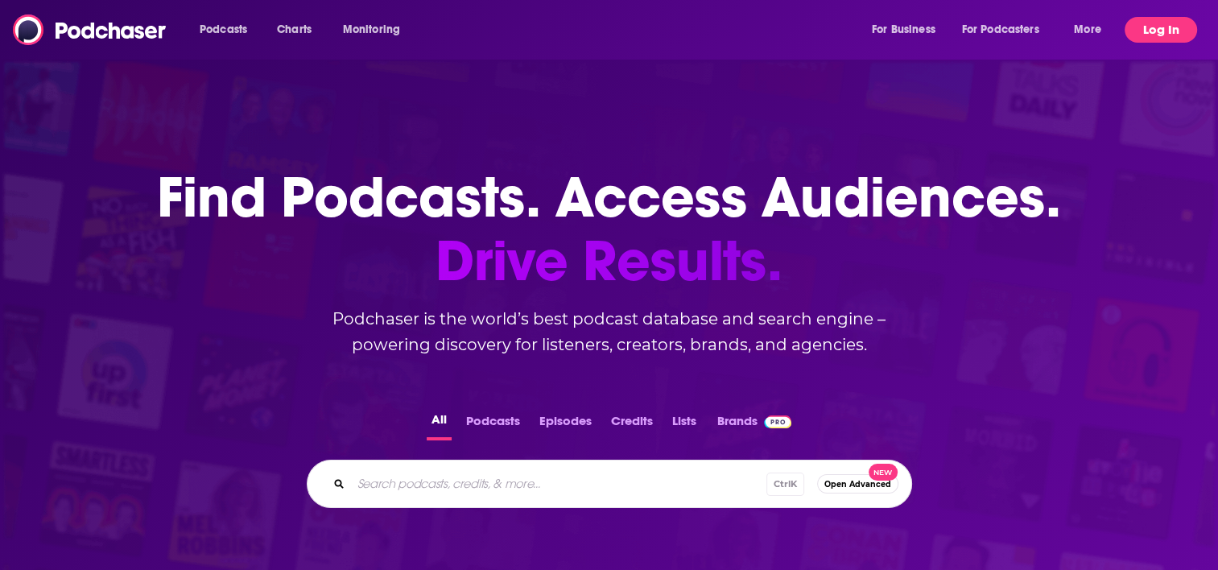
click at [1176, 37] on button "Log In" at bounding box center [1161, 30] width 72 height 26
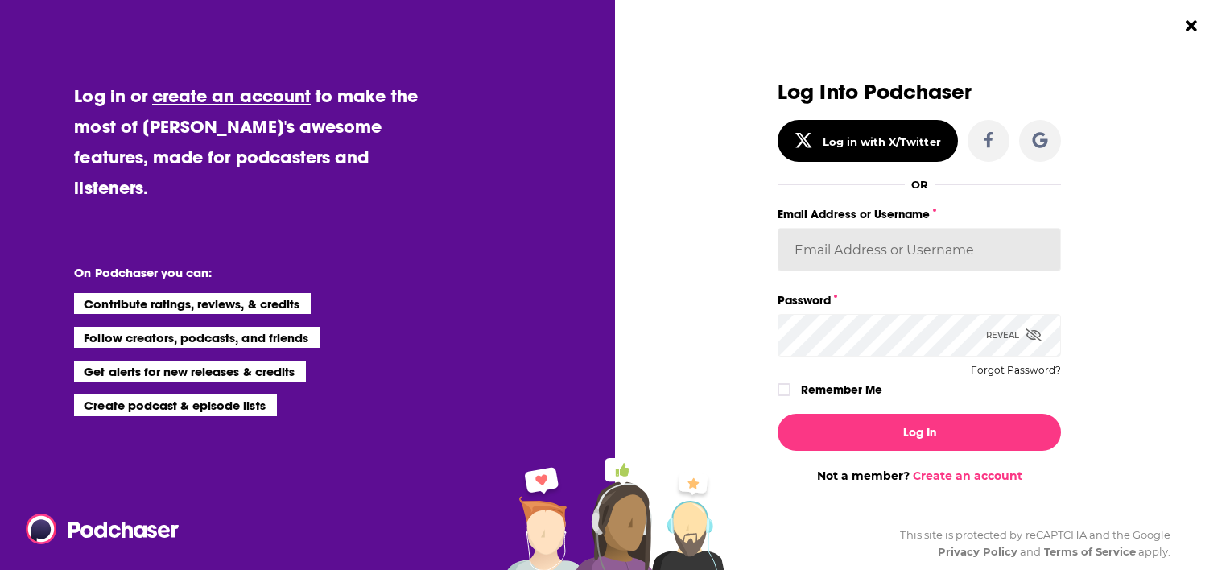
type input "MattieVG"
click at [783, 393] on span "Dialog" at bounding box center [784, 390] width 10 height 10
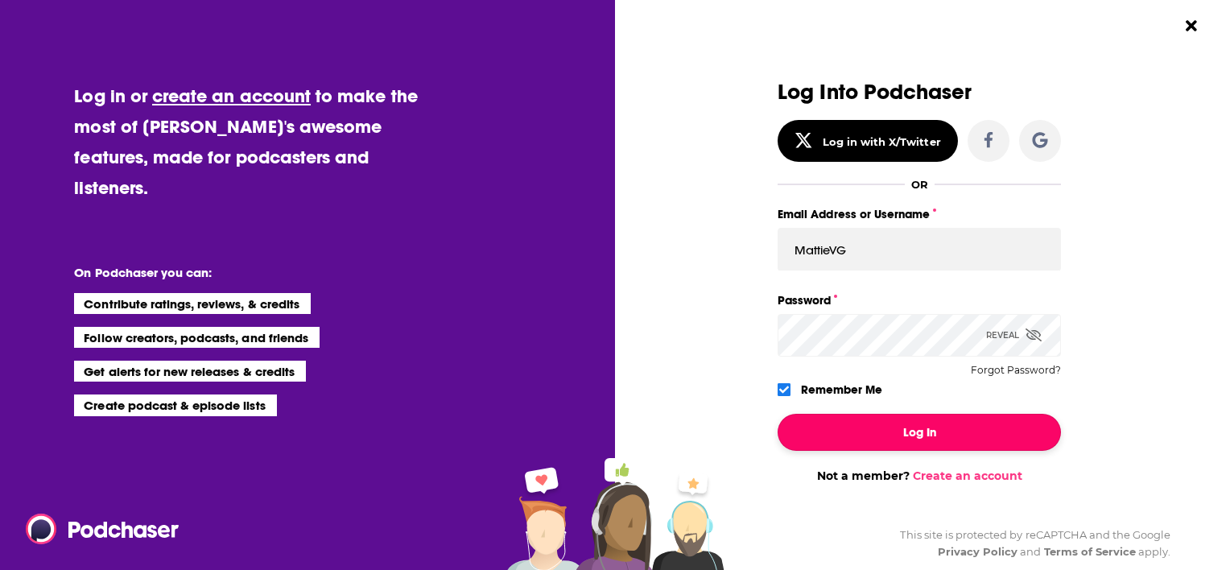
click at [853, 425] on button "Log In" at bounding box center [919, 432] width 283 height 37
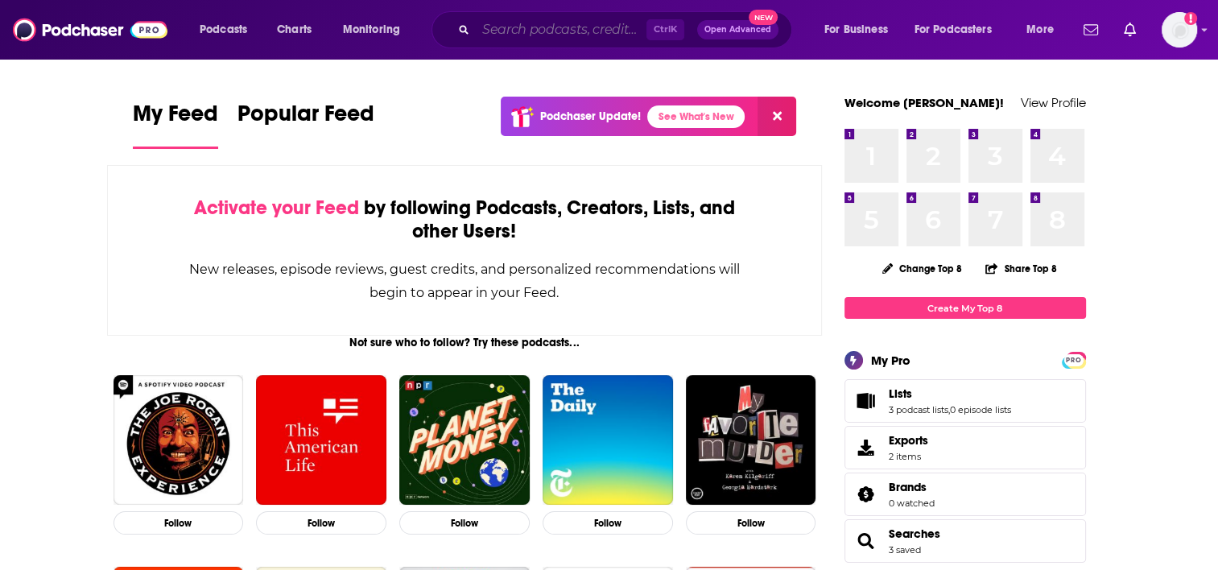
click at [575, 40] on input "Search podcasts, credits, & more..." at bounding box center [561, 30] width 171 height 26
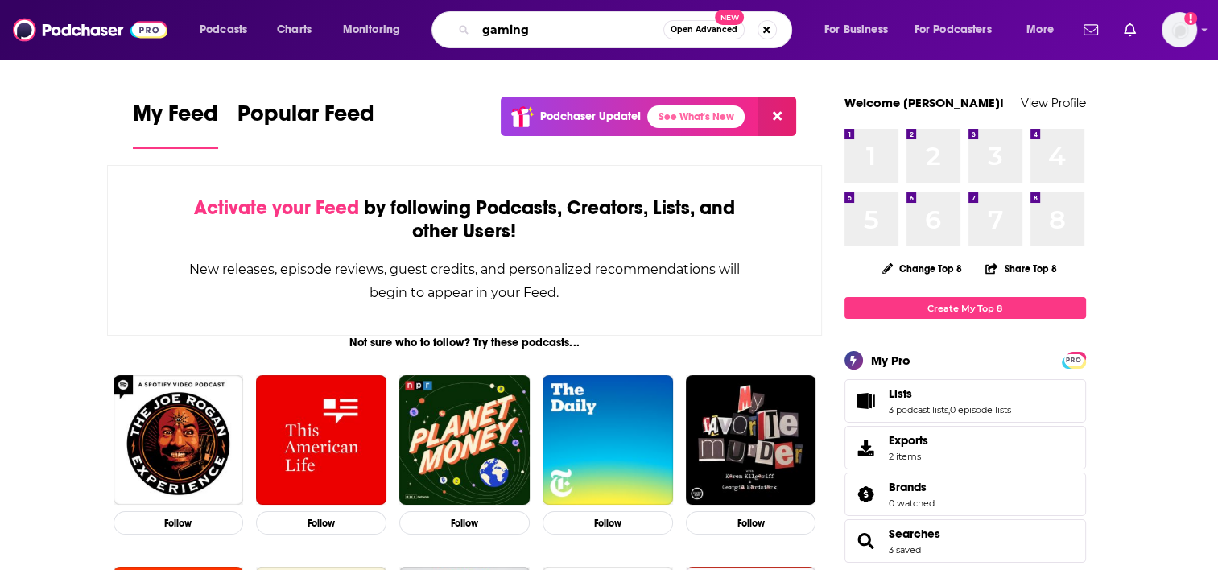
type input "gaming"
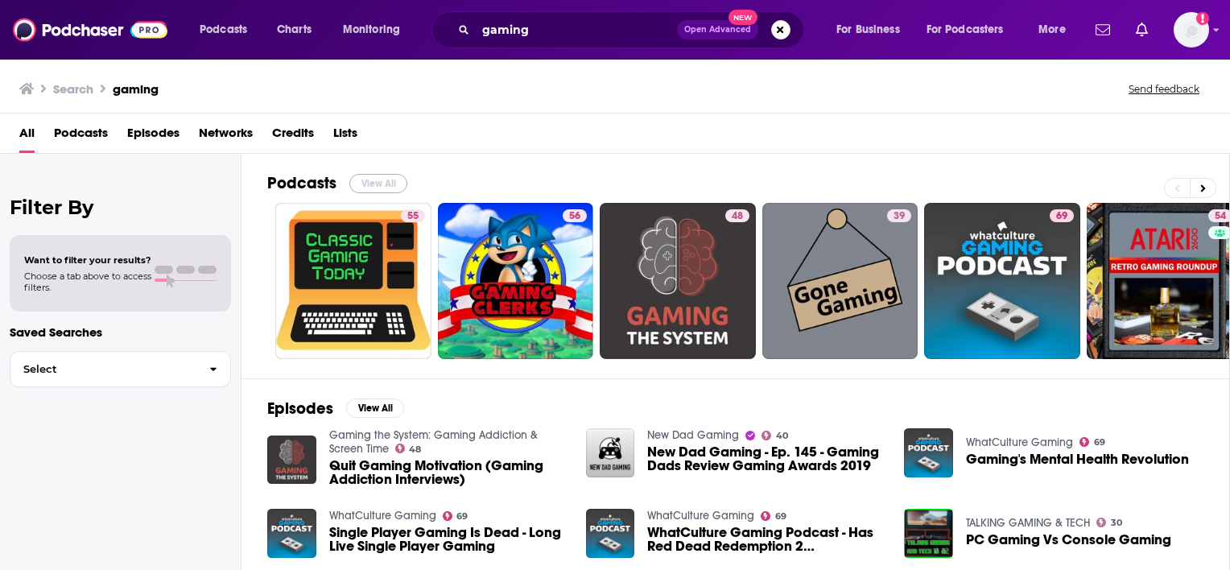
click at [356, 180] on button "View All" at bounding box center [378, 183] width 58 height 19
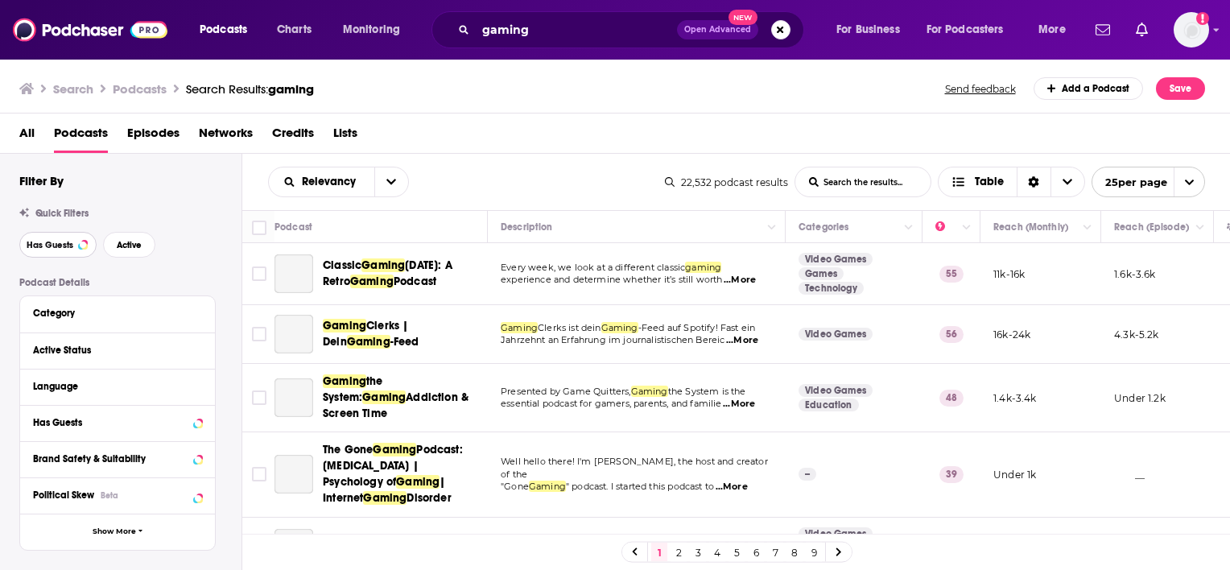
click at [46, 241] on span "Has Guests" at bounding box center [50, 245] width 47 height 9
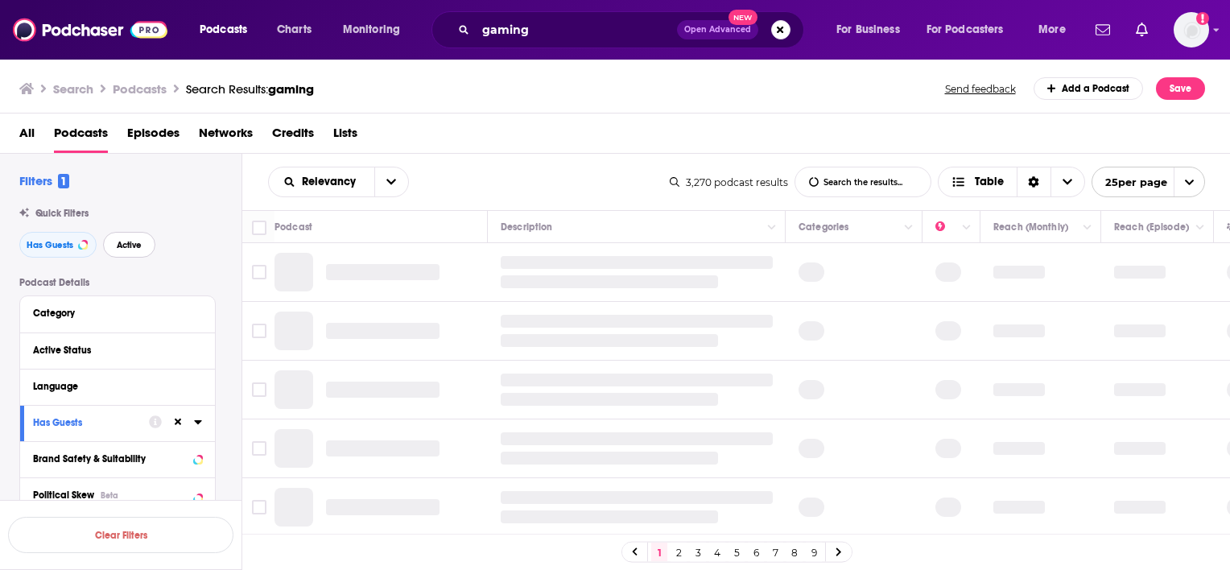
click at [142, 242] on button "Active" at bounding box center [129, 245] width 52 height 26
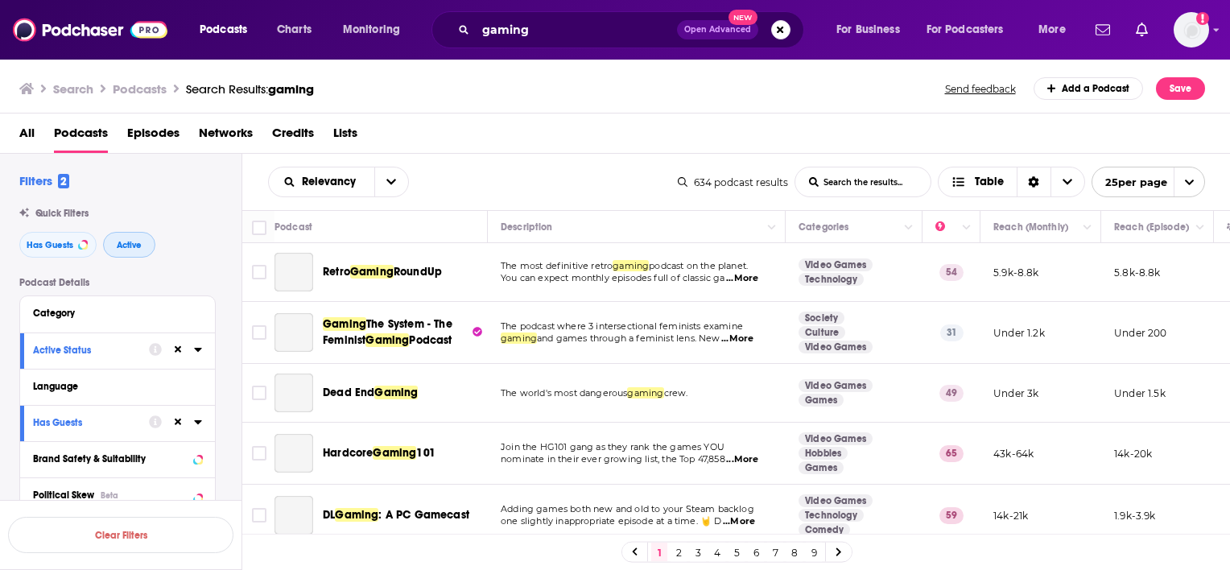
scroll to position [81, 0]
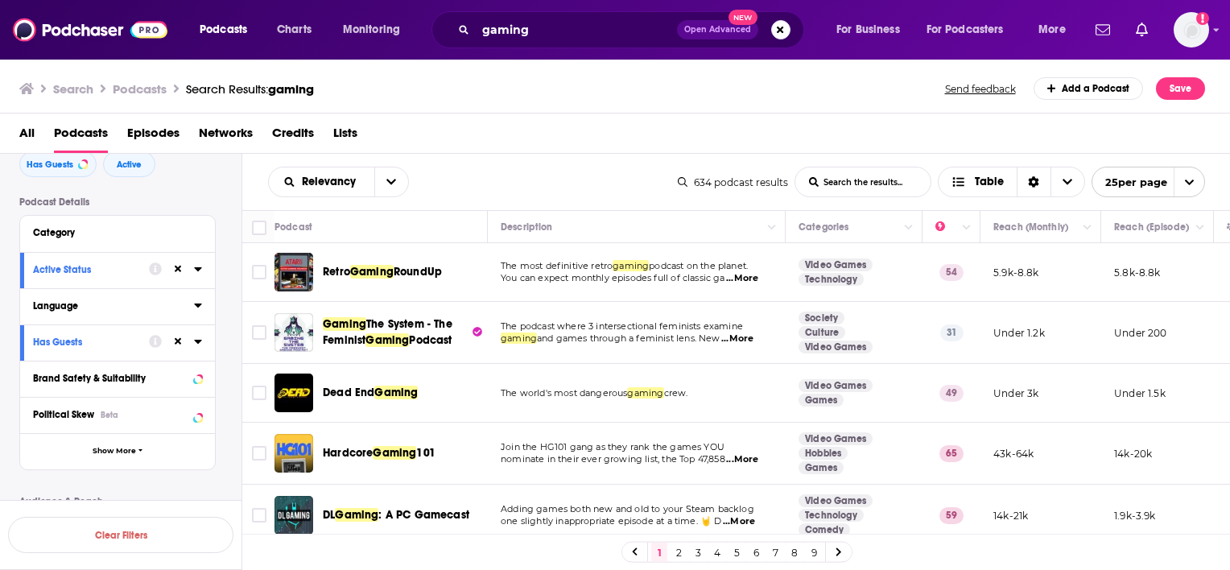
click at [191, 306] on button "Language" at bounding box center [113, 306] width 161 height 20
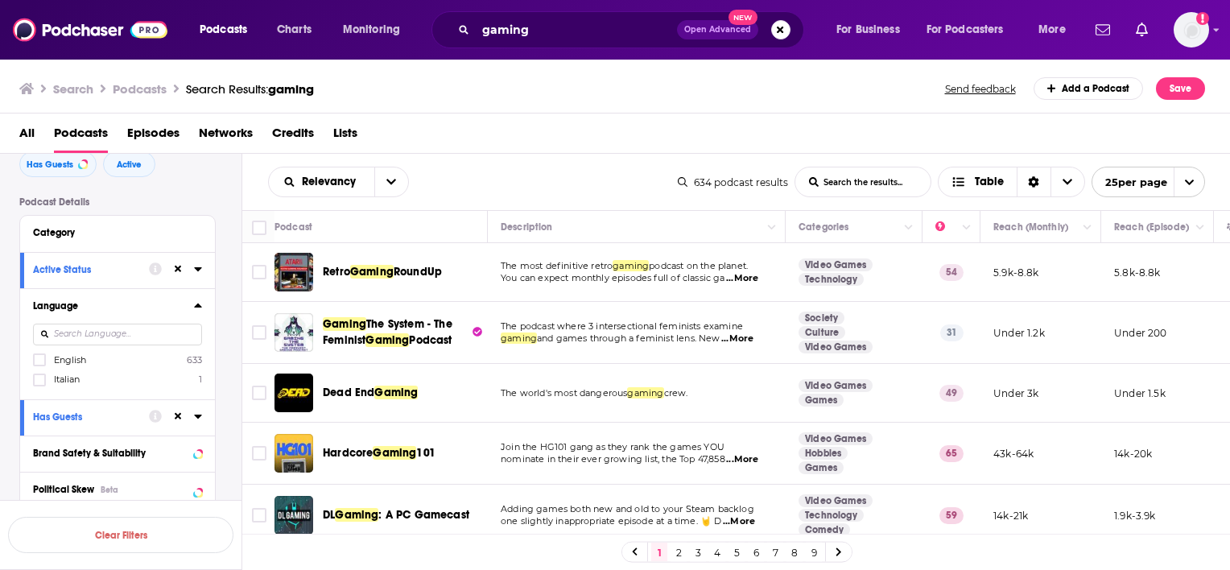
click at [95, 362] on label "English 633" at bounding box center [117, 360] width 169 height 14
click at [39, 365] on input "multiSelectOption-en-0" at bounding box center [39, 365] width 0 height 0
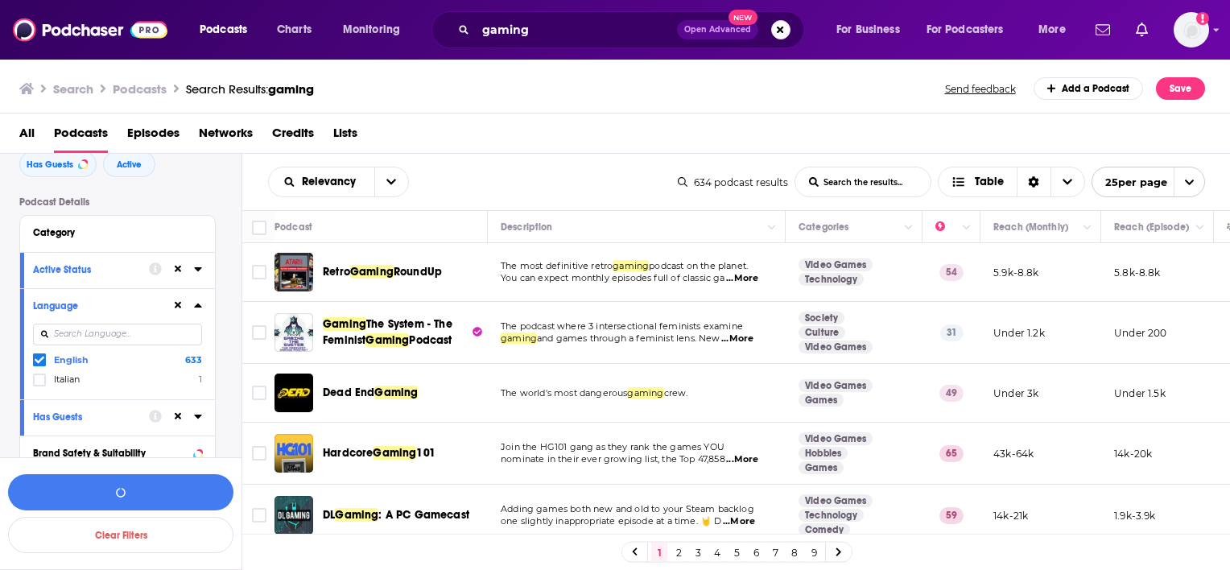
click at [65, 362] on span "English" at bounding box center [71, 359] width 35 height 11
click at [39, 363] on input "multiSelectOption-en-0" at bounding box center [39, 363] width 0 height 0
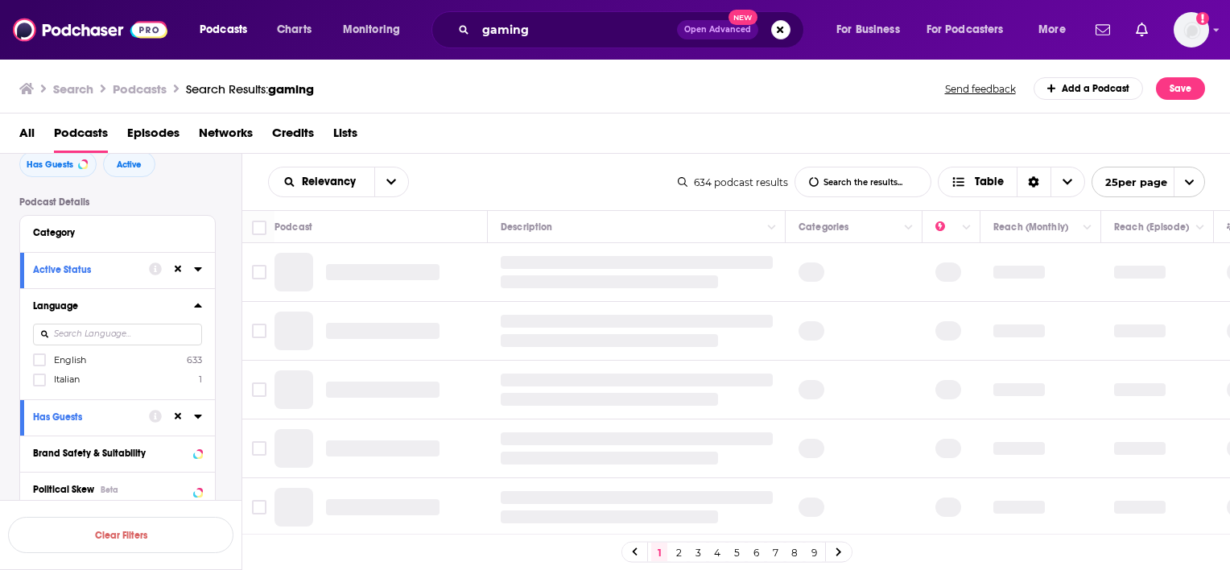
click at [75, 361] on span "English" at bounding box center [70, 359] width 32 height 11
click at [39, 365] on input "multiSelectOption-en-0" at bounding box center [39, 365] width 0 height 0
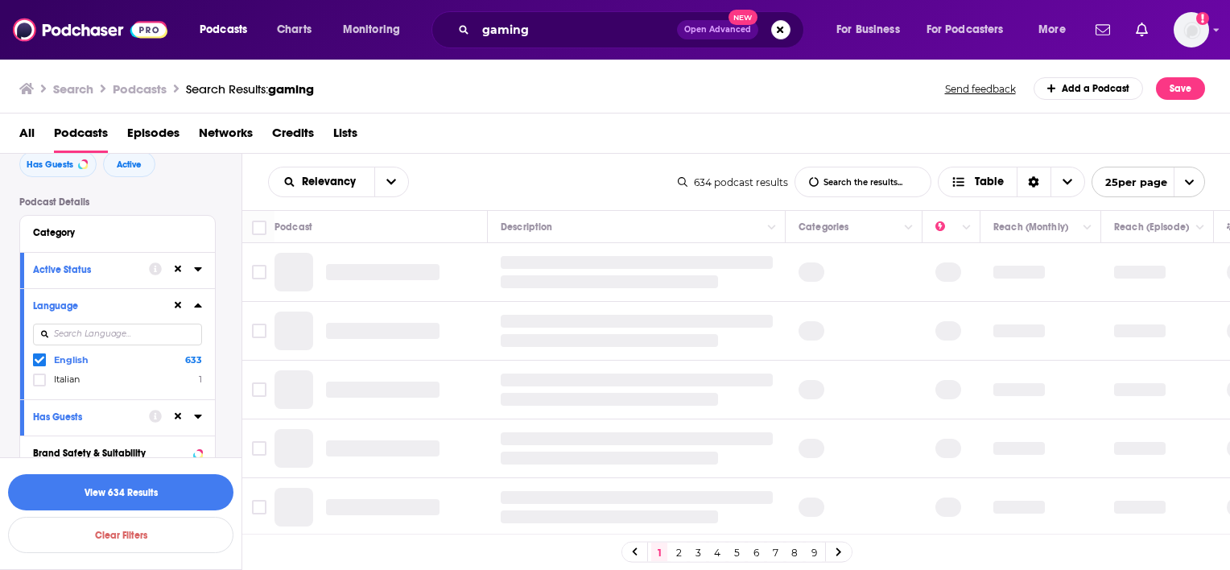
click at [203, 309] on div "Language English 633 Italian 1" at bounding box center [117, 343] width 195 height 111
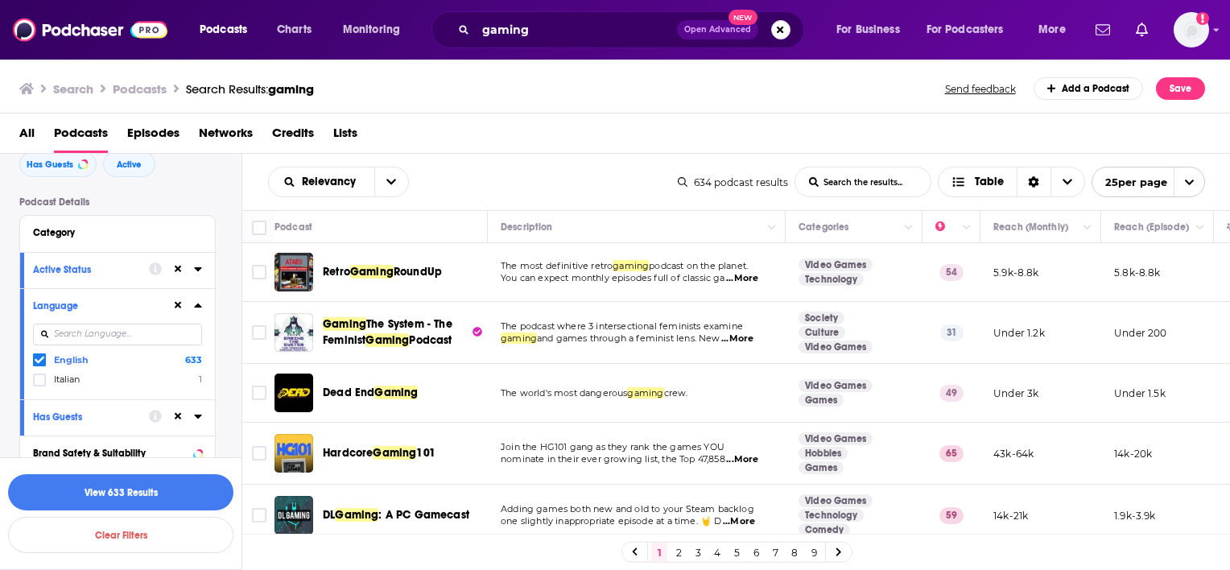
click at [200, 309] on icon at bounding box center [198, 305] width 8 height 13
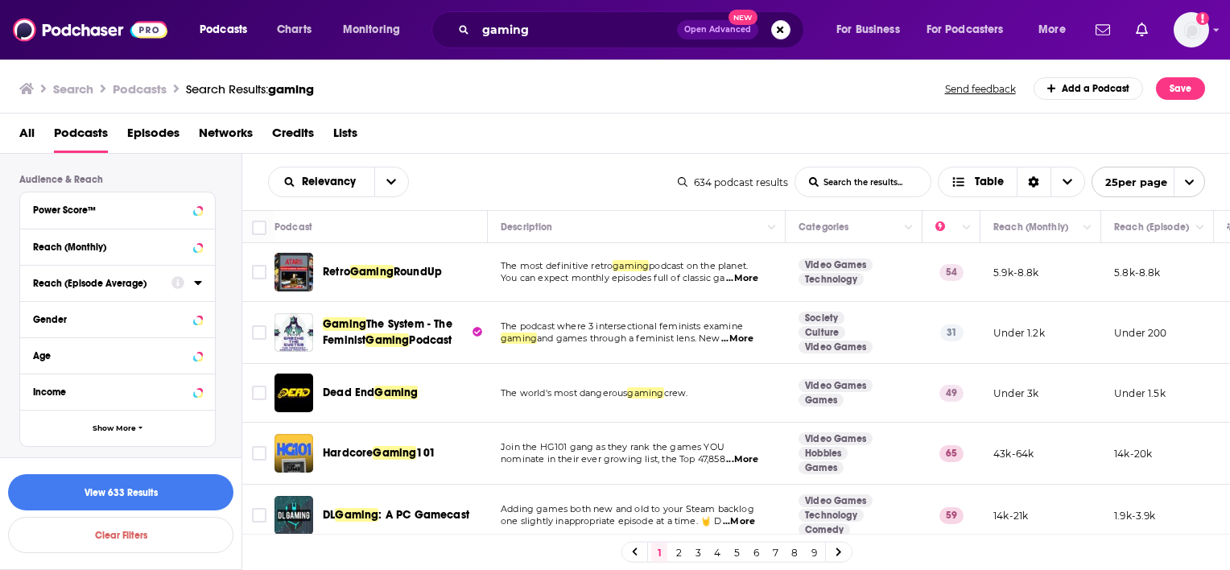
scroll to position [405, 0]
click at [142, 432] on button "Show More" at bounding box center [117, 426] width 195 height 36
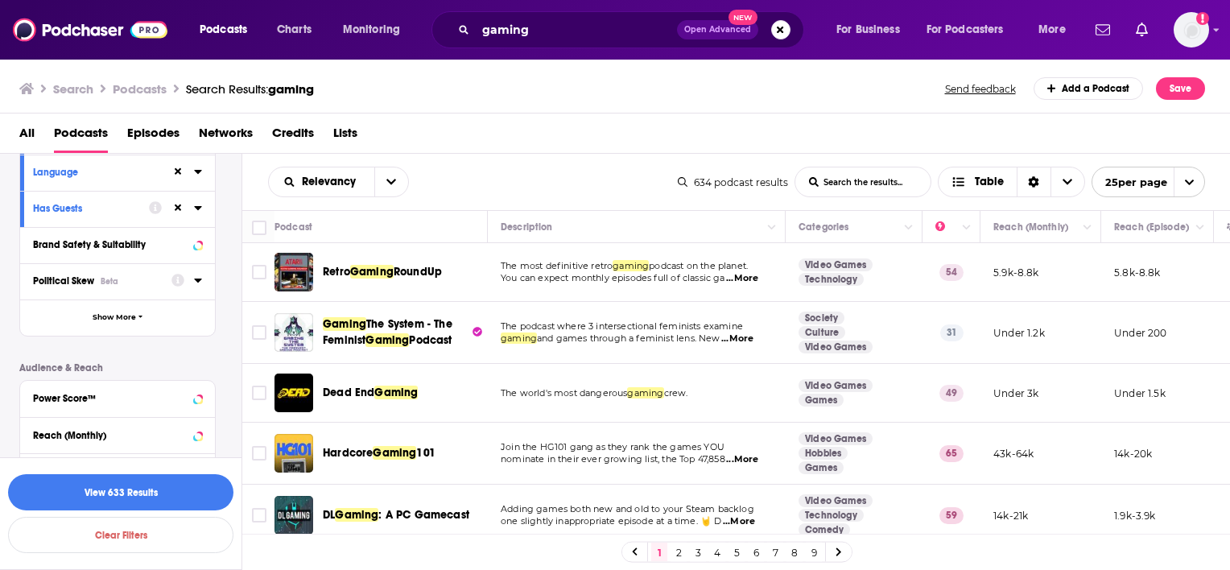
scroll to position [322, 0]
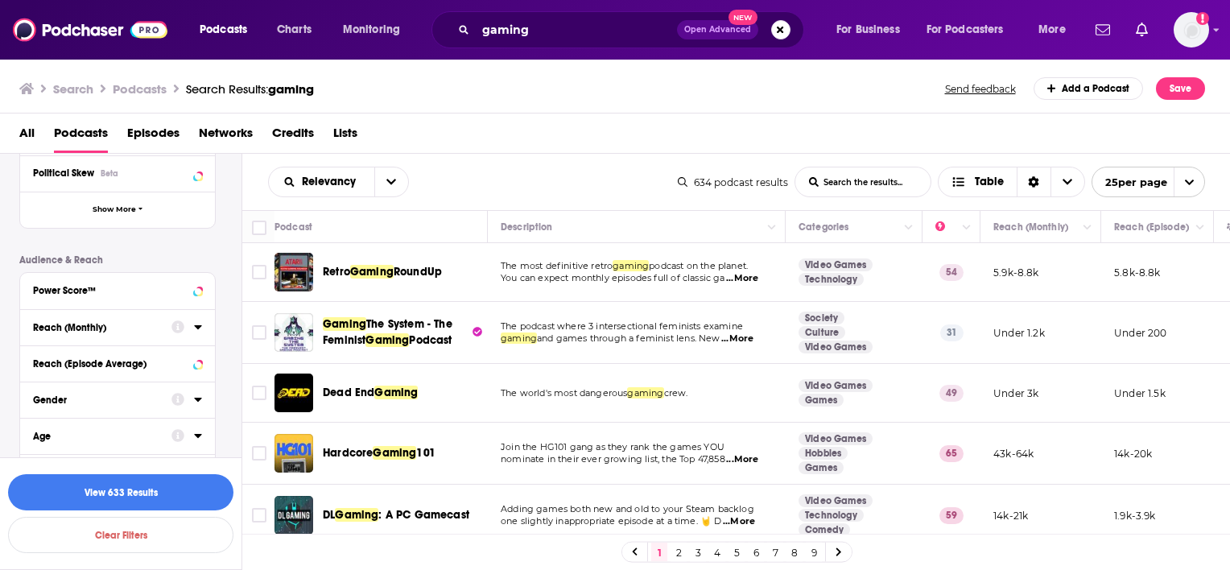
click at [188, 336] on div at bounding box center [187, 326] width 31 height 20
click at [194, 329] on icon at bounding box center [198, 326] width 8 height 13
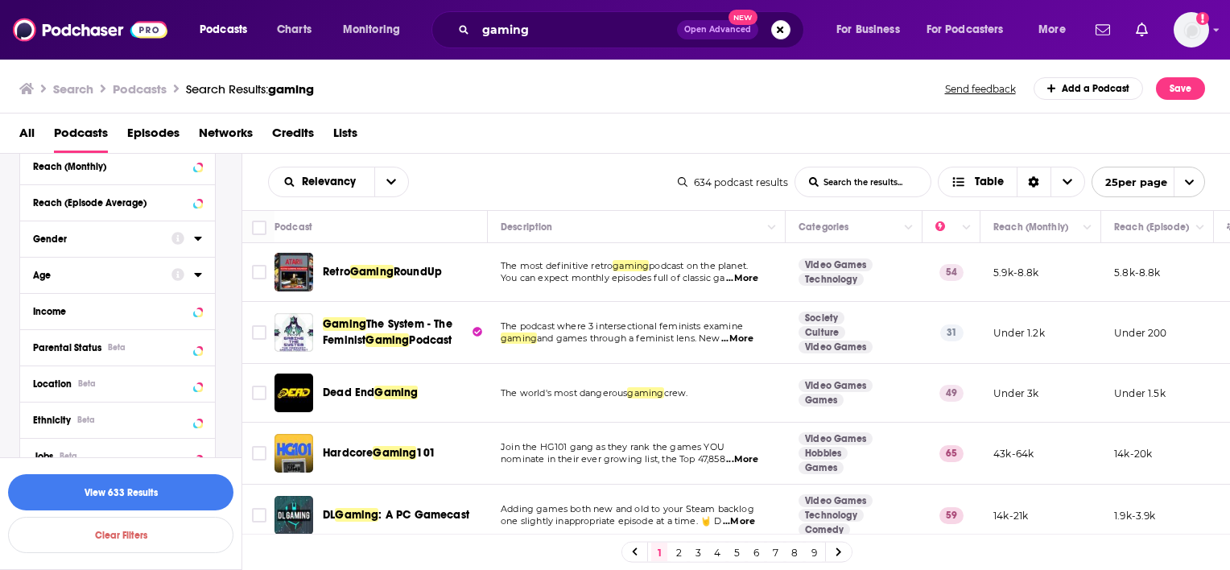
scroll to position [564, 0]
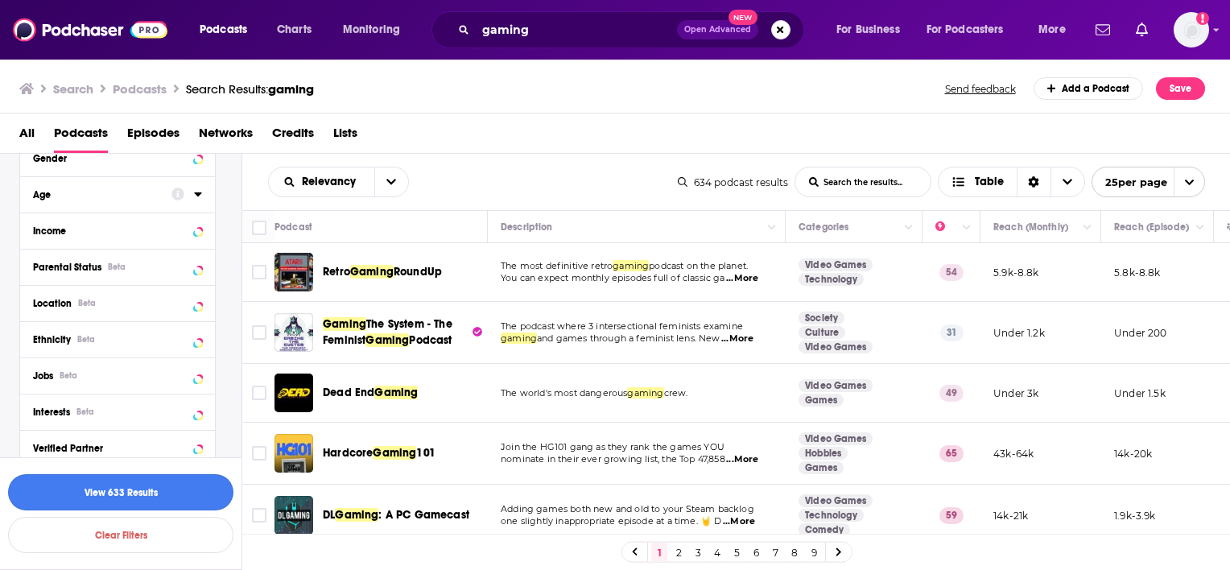
click at [170, 491] on button "View 633 Results" at bounding box center [120, 492] width 225 height 36
